Goal: Contribute content

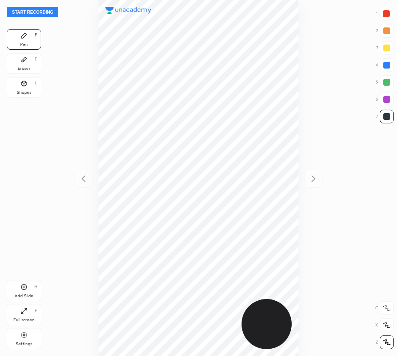
scroll to position [356, 260]
click at [34, 11] on button "Start recording" at bounding box center [32, 12] width 51 height 10
click at [385, 12] on div at bounding box center [386, 13] width 7 height 7
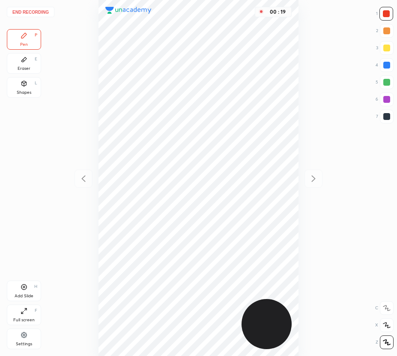
click at [384, 67] on div at bounding box center [387, 65] width 7 height 7
click at [388, 15] on div at bounding box center [386, 13] width 7 height 7
click at [31, 69] on div "Eraser E" at bounding box center [24, 63] width 34 height 21
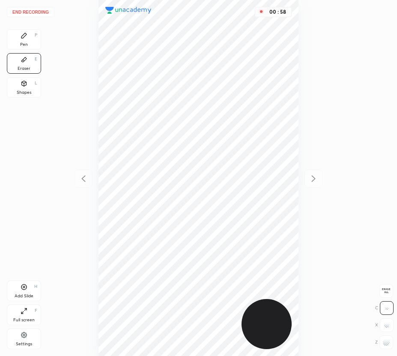
click at [30, 46] on div "Pen P" at bounding box center [24, 39] width 34 height 21
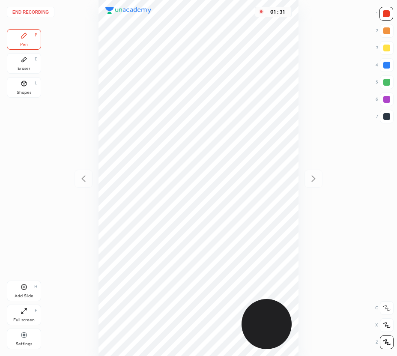
drag, startPoint x: 25, startPoint y: 63, endPoint x: 75, endPoint y: 118, distance: 74.3
click at [26, 64] on div "Eraser E" at bounding box center [24, 63] width 34 height 21
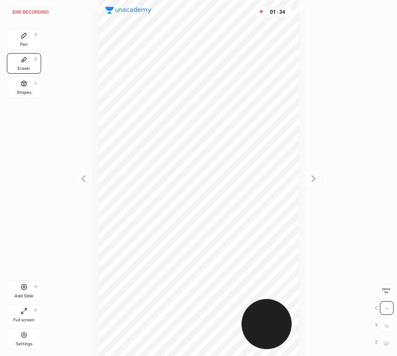
click at [26, 42] on div "Pen P" at bounding box center [24, 39] width 34 height 21
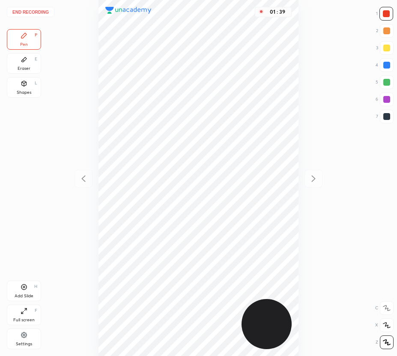
drag, startPoint x: 26, startPoint y: 277, endPoint x: 25, endPoint y: 282, distance: 4.3
click at [26, 280] on div "Pen P Eraser E Shapes L Add Slide H Full screen F Settings" at bounding box center [24, 191] width 34 height 324
click at [22, 289] on icon at bounding box center [24, 288] width 6 height 6
click at [390, 63] on div at bounding box center [387, 65] width 14 height 14
click at [387, 83] on div at bounding box center [387, 82] width 7 height 7
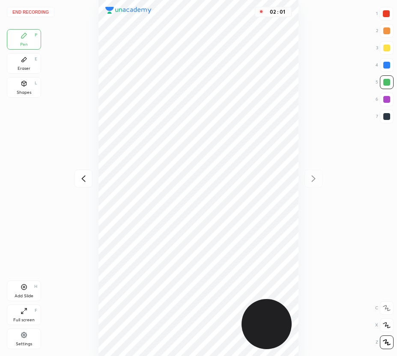
drag, startPoint x: 78, startPoint y: 180, endPoint x: 92, endPoint y: 197, distance: 21.7
click at [80, 183] on icon at bounding box center [83, 179] width 10 height 10
click at [311, 181] on icon at bounding box center [314, 179] width 10 height 10
click at [36, 9] on button "End recording" at bounding box center [31, 12] width 48 height 10
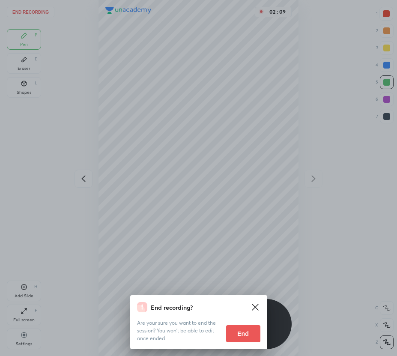
drag, startPoint x: 245, startPoint y: 332, endPoint x: 249, endPoint y: 329, distance: 5.0
click at [245, 330] on button "End" at bounding box center [243, 333] width 34 height 17
